Goal: Information Seeking & Learning: Find specific fact

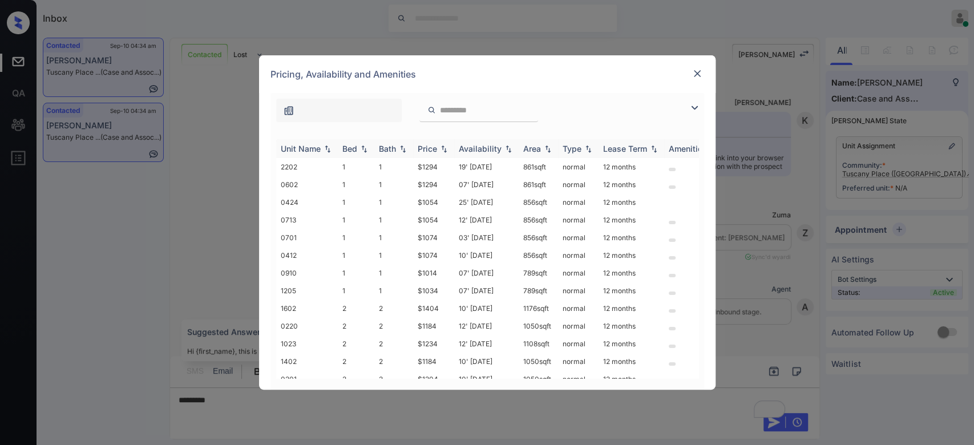
scroll to position [1077, 0]
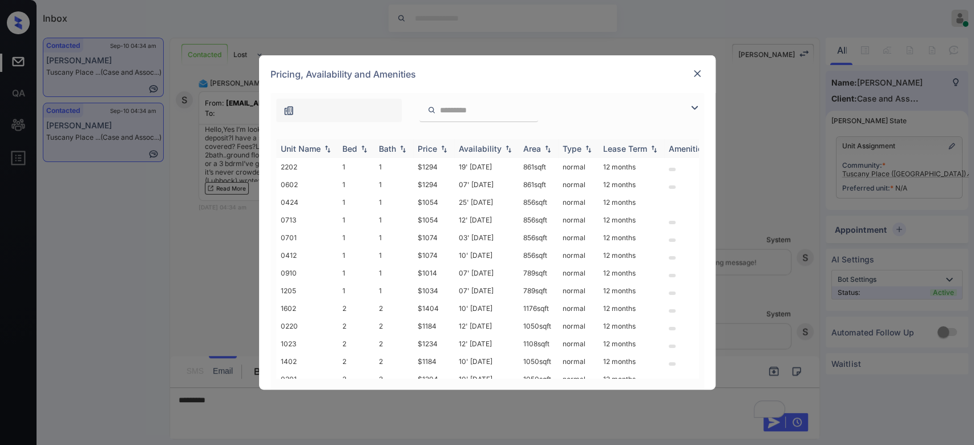
click at [430, 146] on div "Price" at bounding box center [427, 149] width 19 height 10
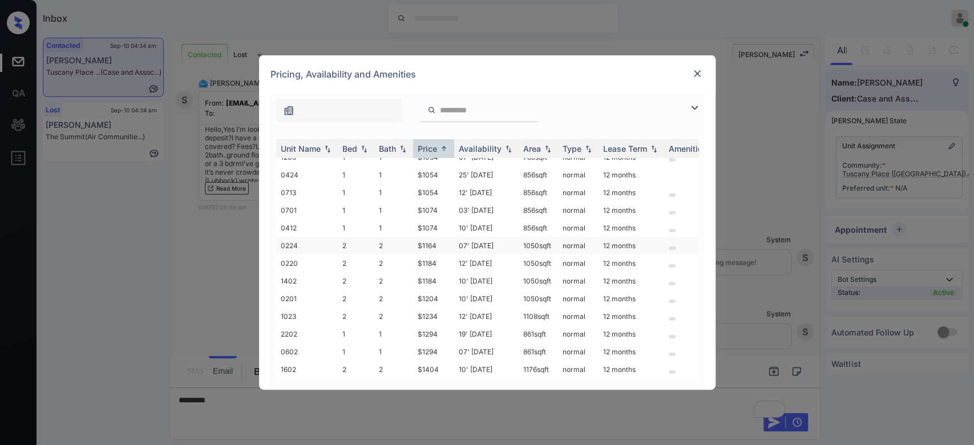
scroll to position [0, 0]
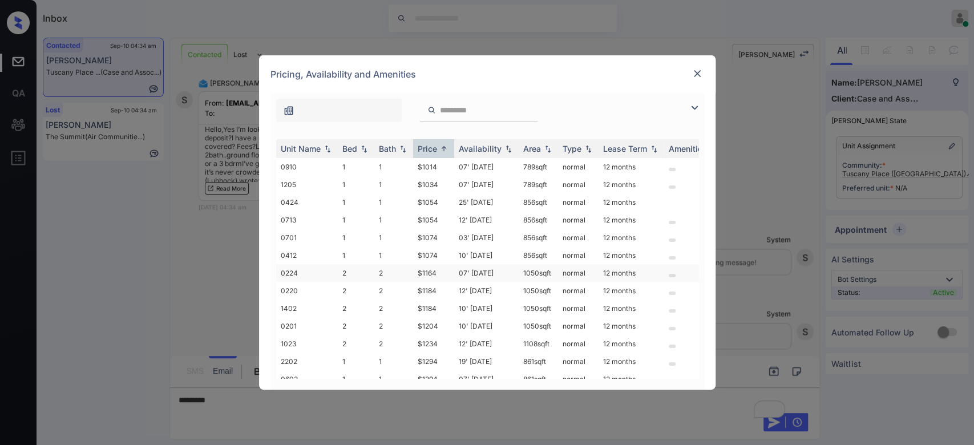
click at [437, 271] on td "$1164" at bounding box center [433, 273] width 41 height 18
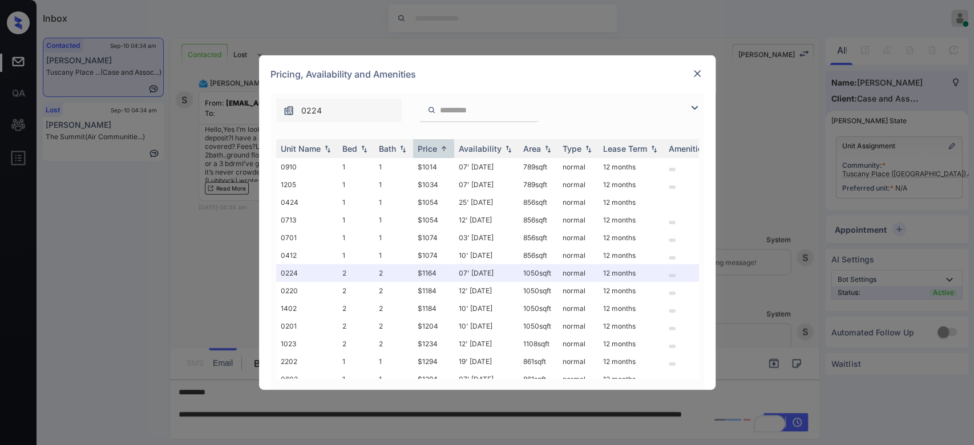
click at [699, 66] on div "Pricing, Availability and Amenities" at bounding box center [487, 74] width 457 height 38
click at [699, 71] on img at bounding box center [697, 73] width 11 height 11
